Goal: Use online tool/utility: Use online tool/utility

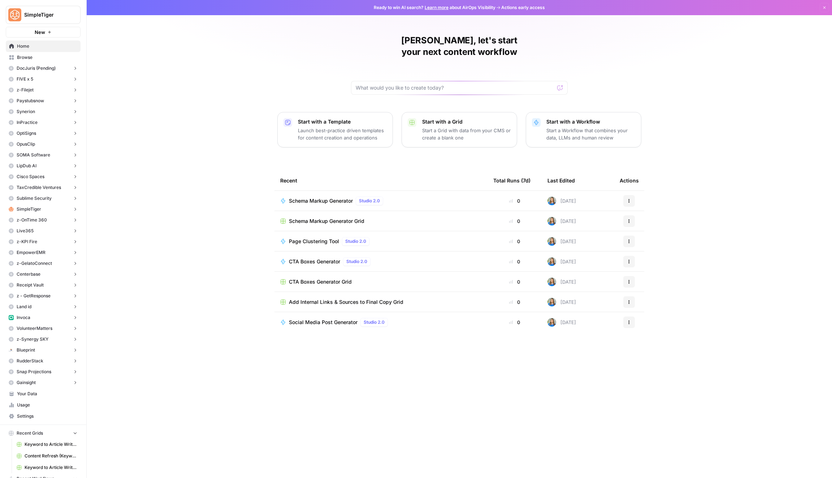
click at [331, 238] on span "Page Clustering Tool" at bounding box center [314, 241] width 50 height 7
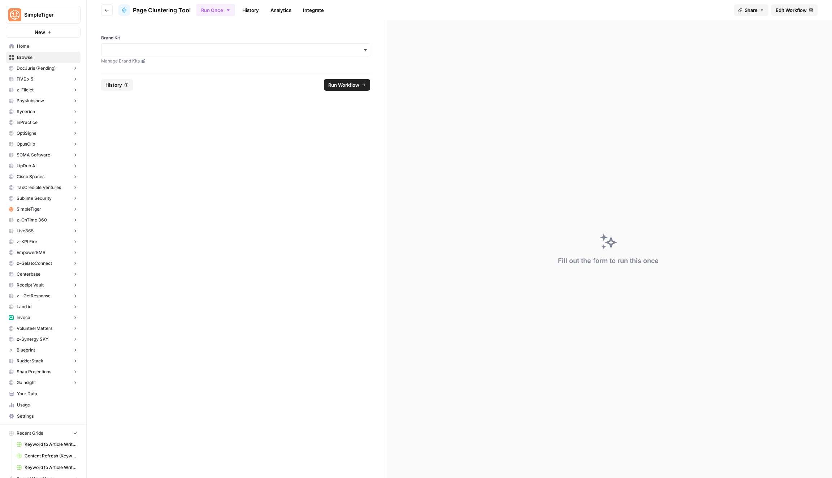
click at [780, 10] on span "Edit Workflow" at bounding box center [790, 9] width 31 height 7
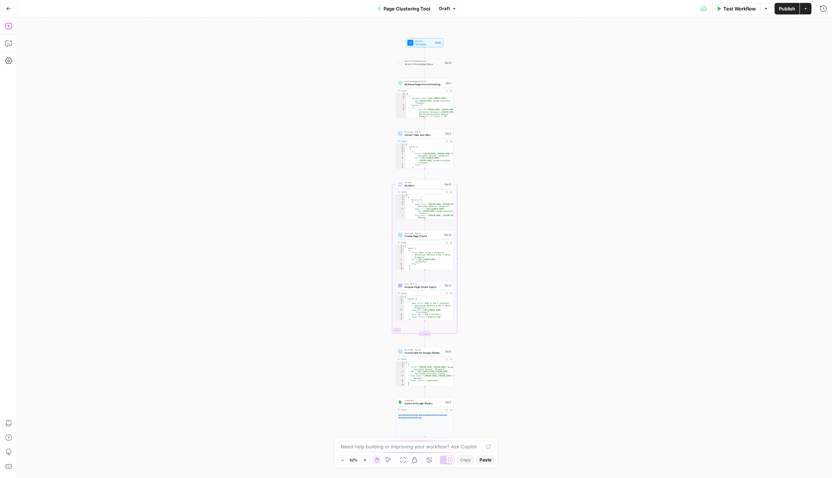
click at [10, 27] on icon "button" at bounding box center [8, 25] width 7 height 7
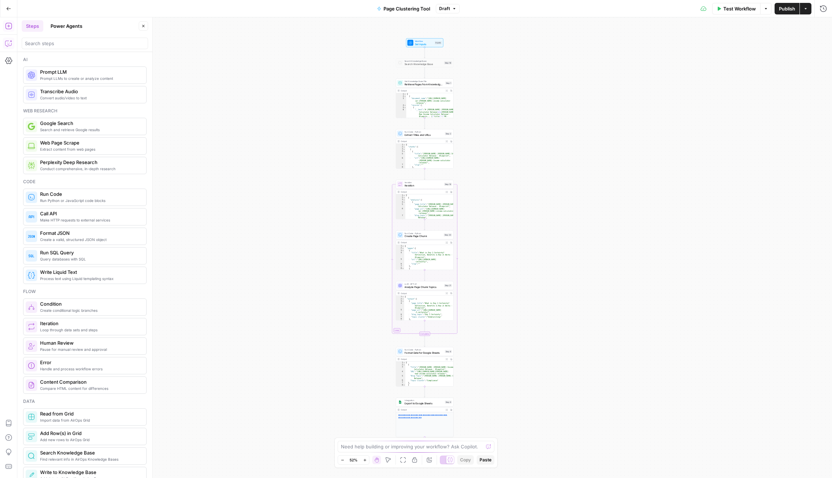
click at [9, 47] on icon "button" at bounding box center [8, 43] width 7 height 7
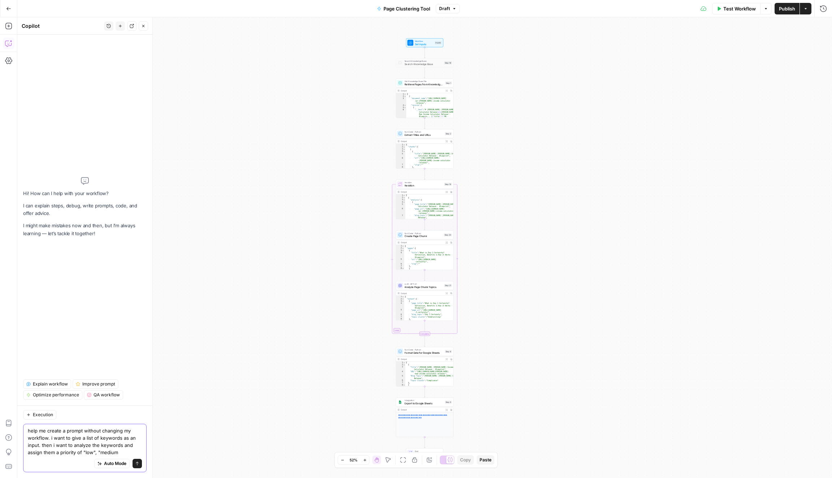
type textarea "help me create a prompt without changing my workflow. i want to give a list of …"
